Goal: Obtain resource: Download file/media

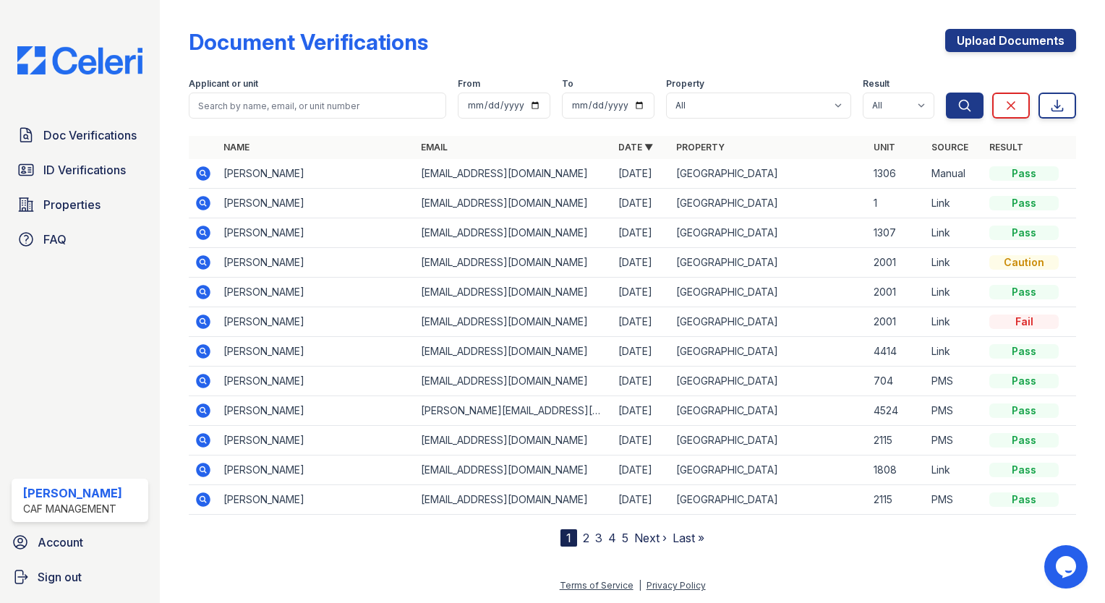
click at [202, 204] on icon at bounding box center [203, 203] width 17 height 17
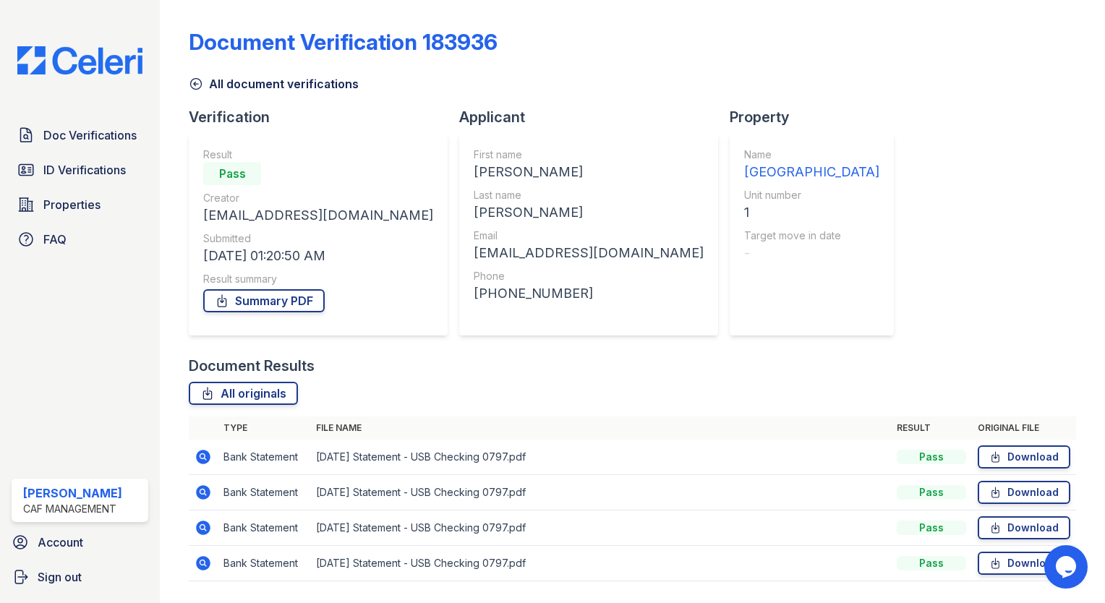
click at [274, 299] on link "Summary PDF" at bounding box center [263, 300] width 121 height 23
click at [64, 66] on img at bounding box center [80, 60] width 148 height 28
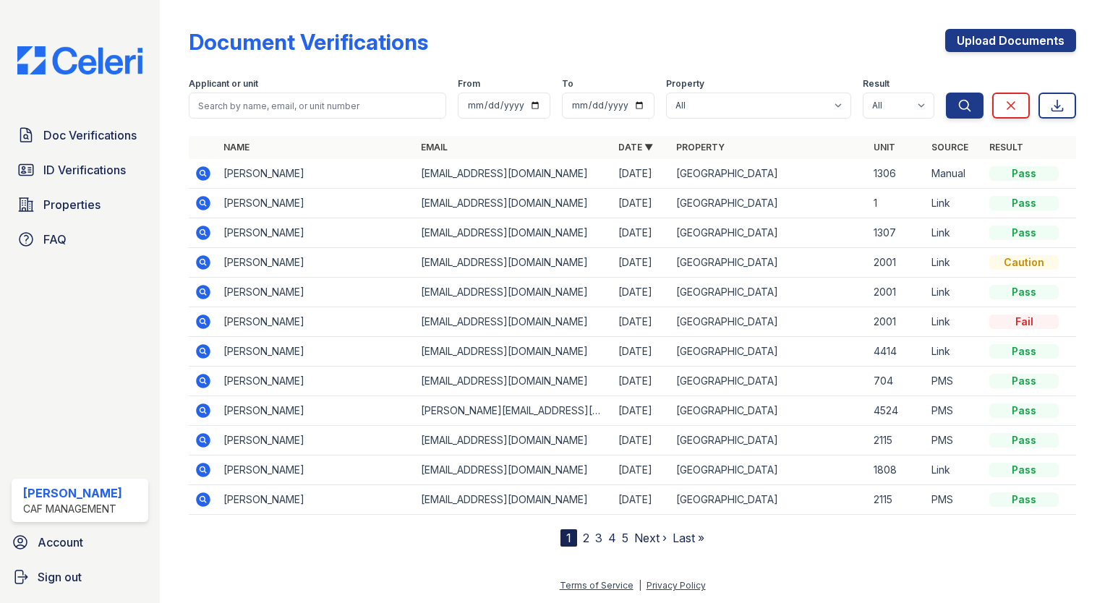
click at [202, 174] on icon at bounding box center [202, 173] width 4 height 4
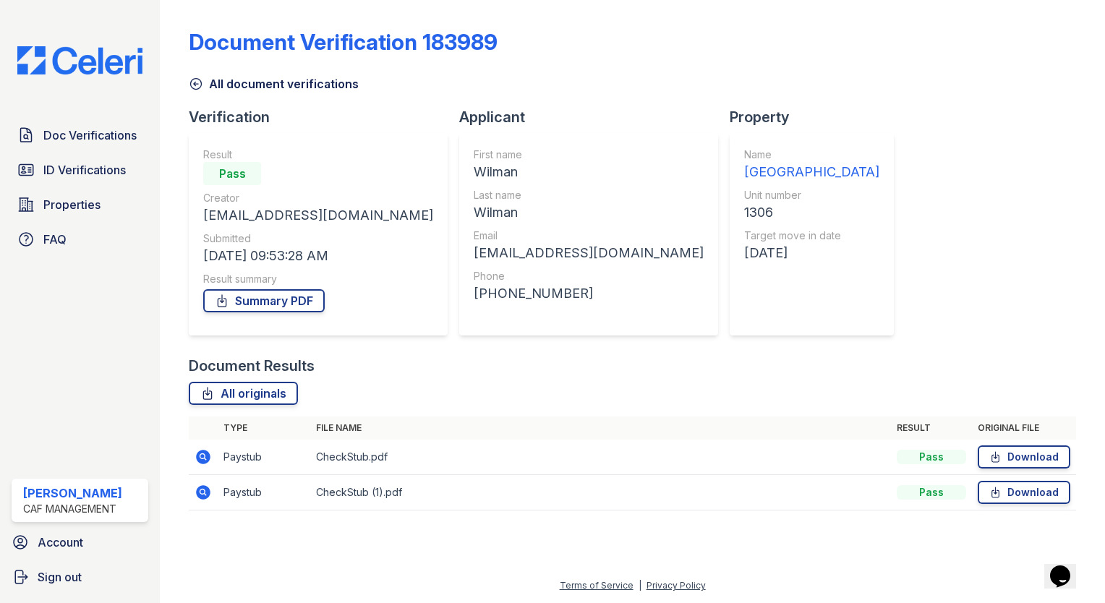
click at [281, 311] on link "Summary PDF" at bounding box center [263, 300] width 121 height 23
click at [54, 71] on img at bounding box center [80, 60] width 148 height 28
